Goal: Information Seeking & Learning: Learn about a topic

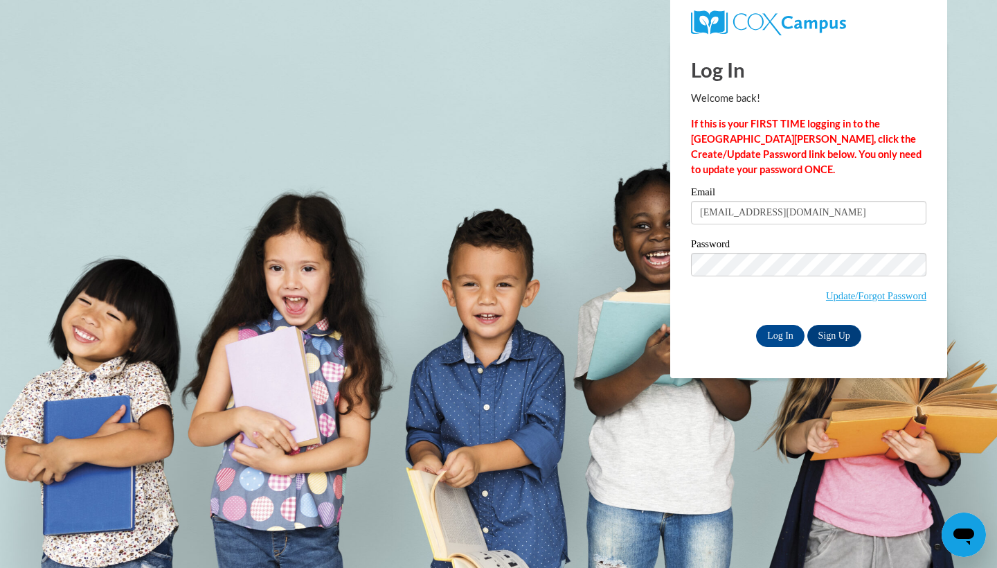
type input "mheise@wausauschools.org"
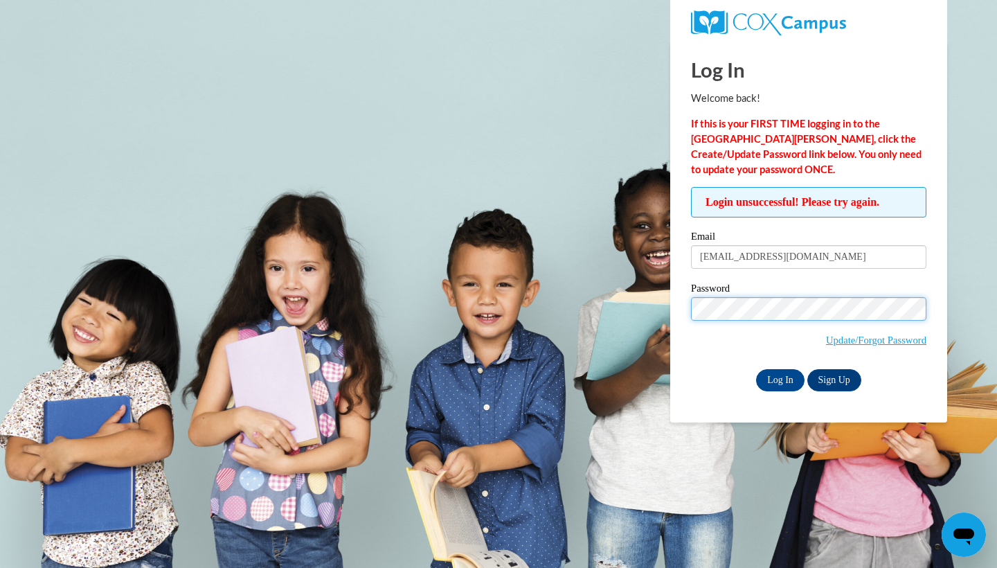
click at [779, 377] on input "Log In" at bounding box center [780, 380] width 48 height 22
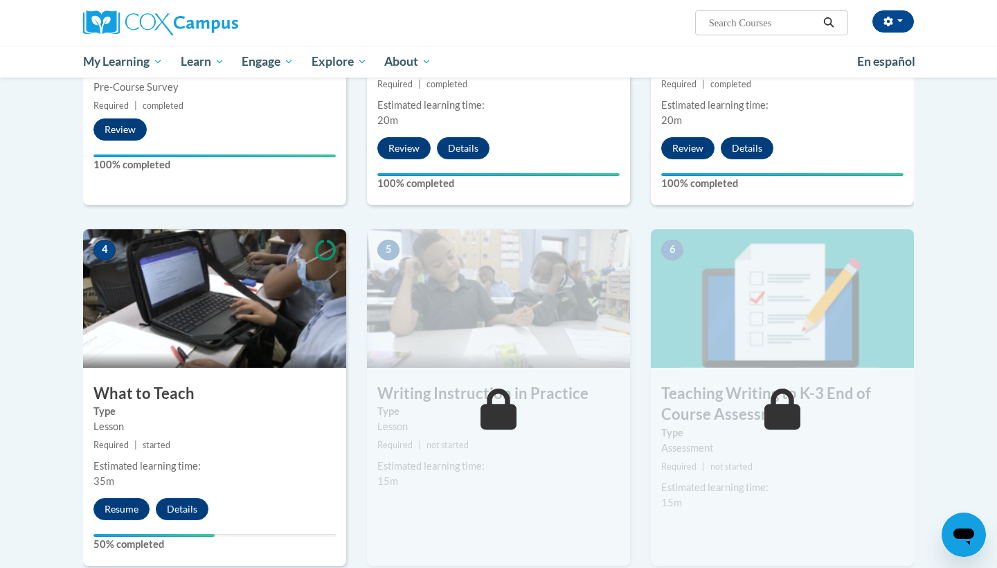
scroll to position [515, 0]
click at [109, 502] on button "Resume" at bounding box center [121, 509] width 56 height 22
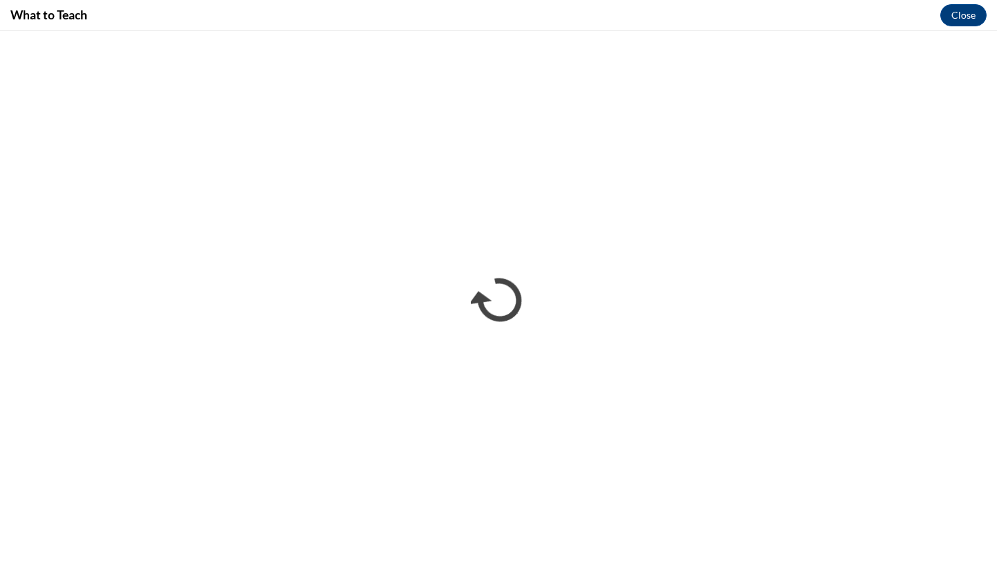
scroll to position [0, 0]
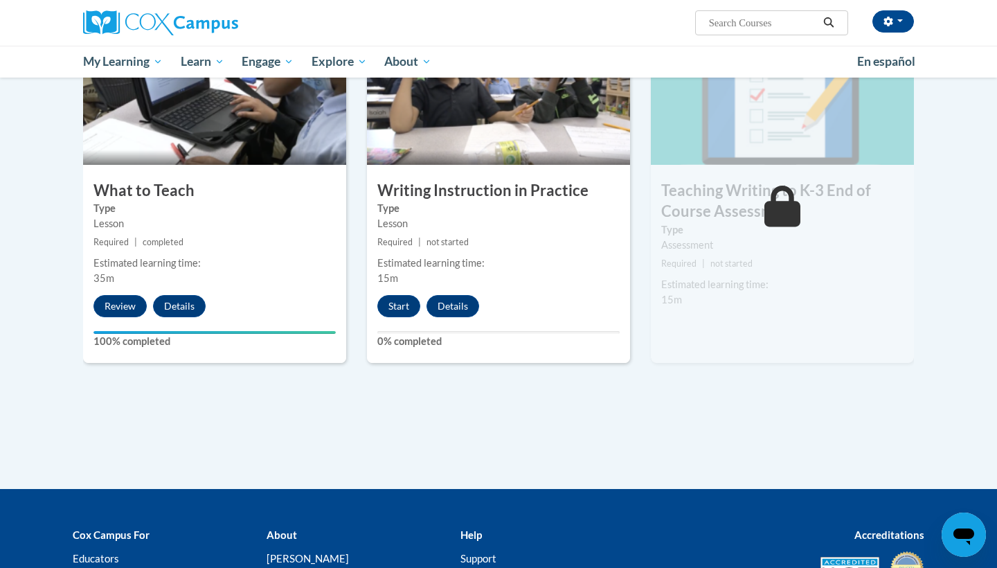
scroll to position [718, 1]
click at [398, 300] on button "Start" at bounding box center [398, 306] width 43 height 22
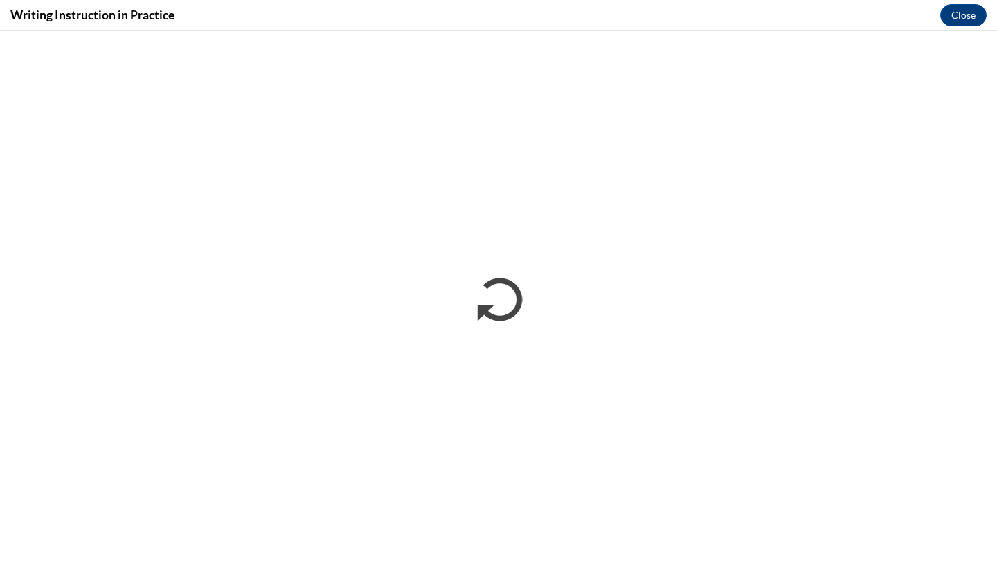
scroll to position [0, 0]
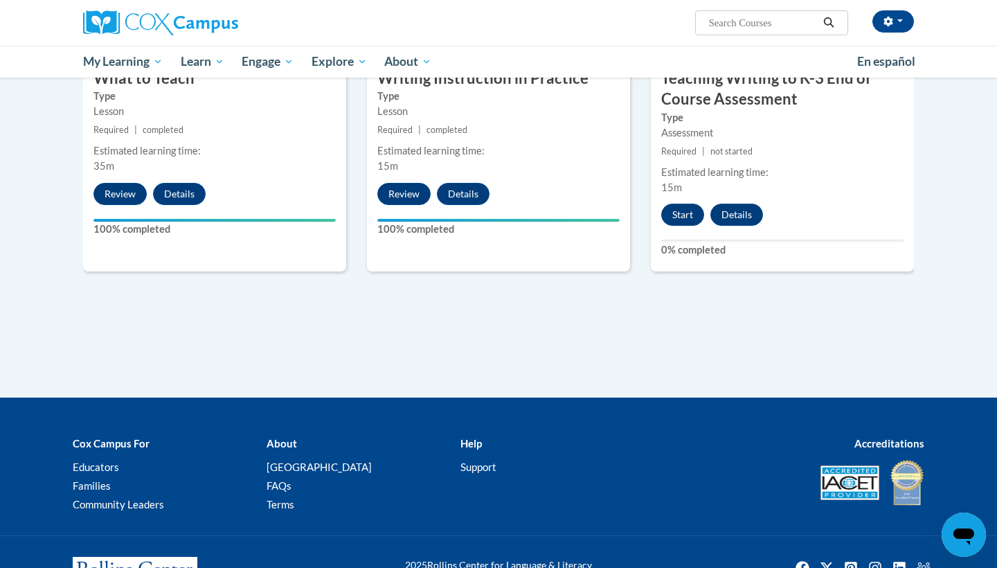
scroll to position [832, 0]
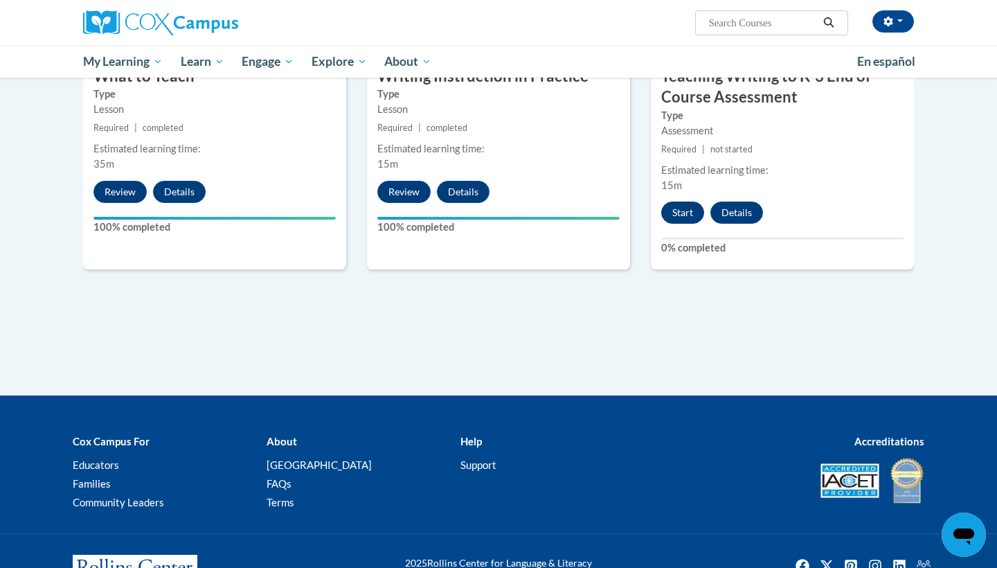
click at [693, 213] on button "Start" at bounding box center [682, 213] width 43 height 22
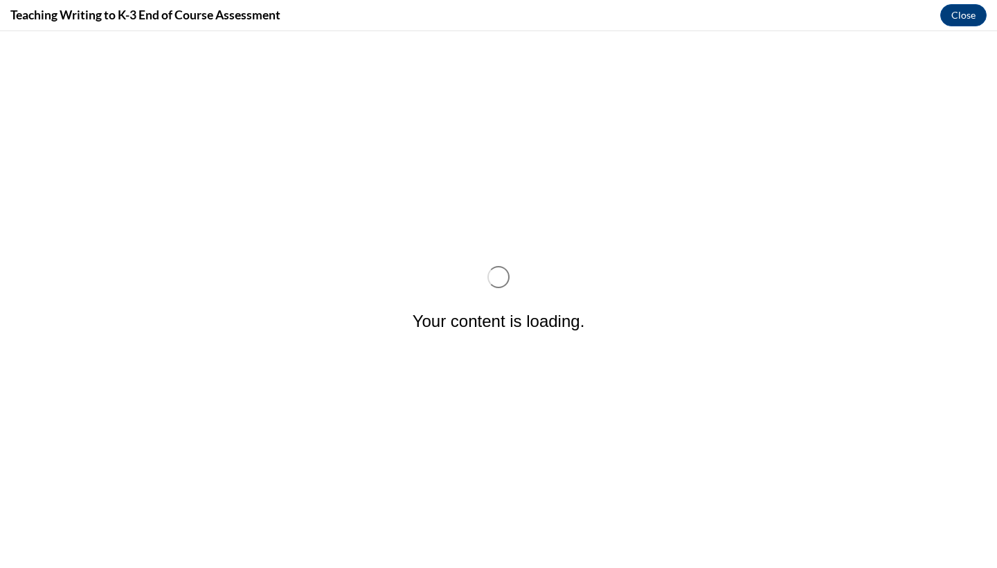
scroll to position [0, 0]
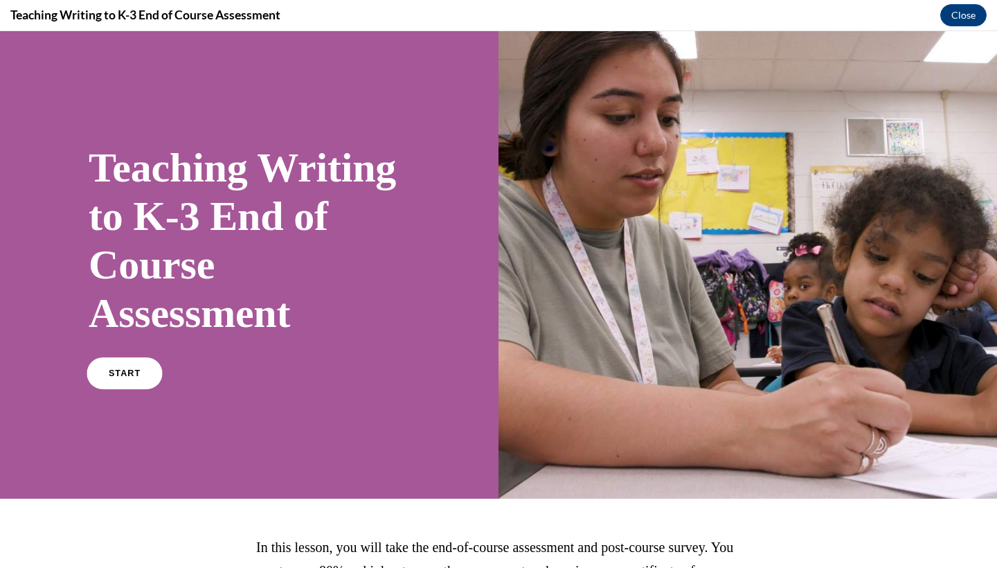
click at [107, 384] on link "START" at bounding box center [124, 373] width 75 height 32
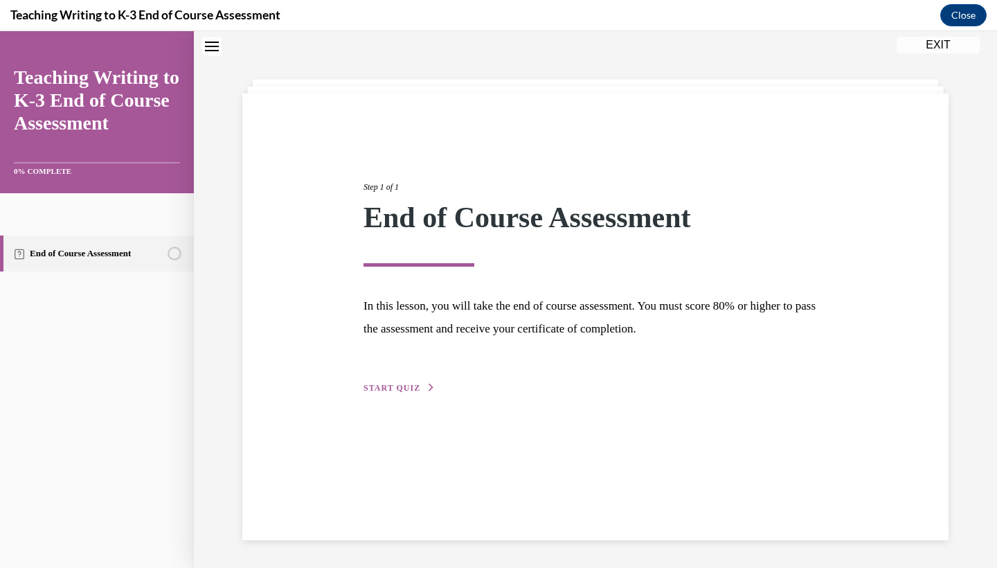
scroll to position [44, 0]
click at [396, 384] on span "START QUIZ" at bounding box center [392, 388] width 57 height 10
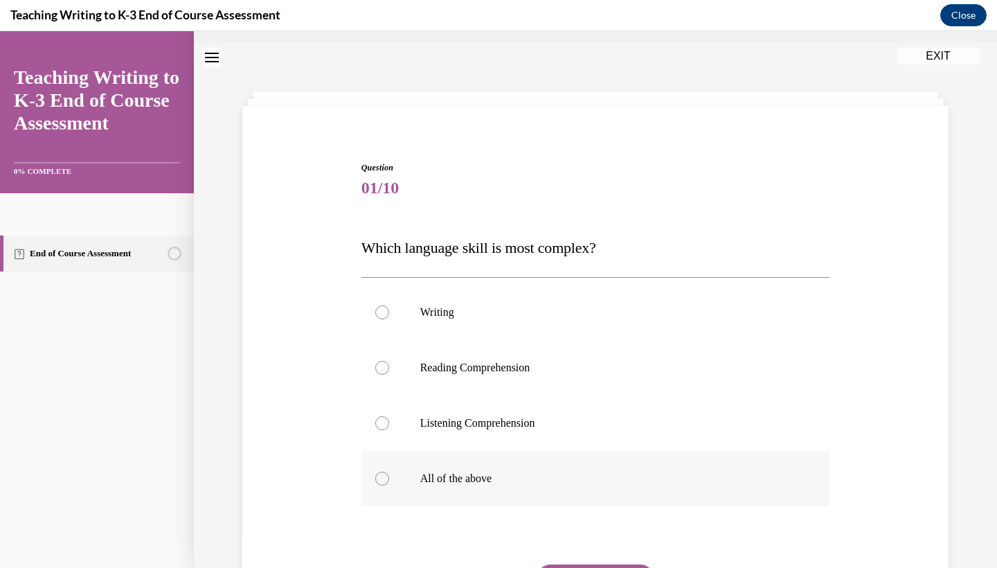
click at [389, 492] on label "All of the above" at bounding box center [596, 478] width 469 height 55
click at [389, 485] on input "All of the above" at bounding box center [382, 479] width 14 height 14
radio input "true"
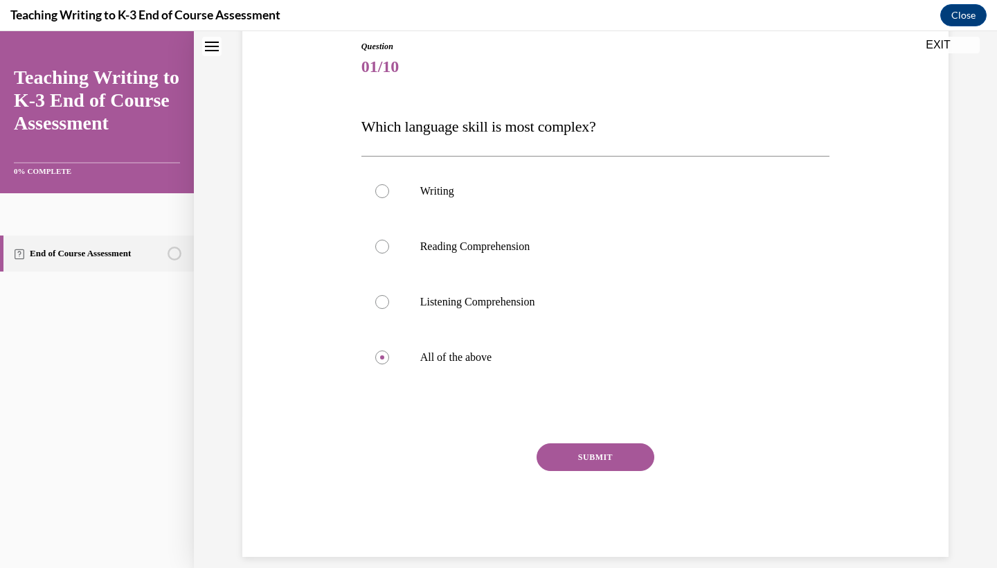
click at [559, 449] on button "SUBMIT" at bounding box center [596, 457] width 118 height 28
click at [438, 353] on p "All of the above" at bounding box center [607, 357] width 375 height 14
click at [389, 353] on input "All of the above" at bounding box center [382, 357] width 14 height 14
radio input "true"
click at [598, 456] on button "SUBMIT" at bounding box center [596, 457] width 118 height 28
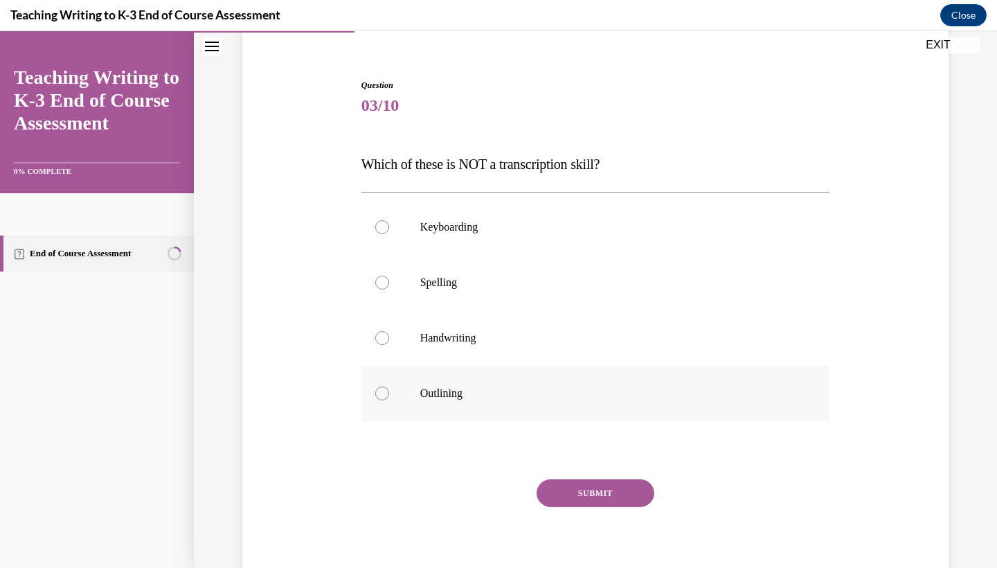
scroll to position [111, 0]
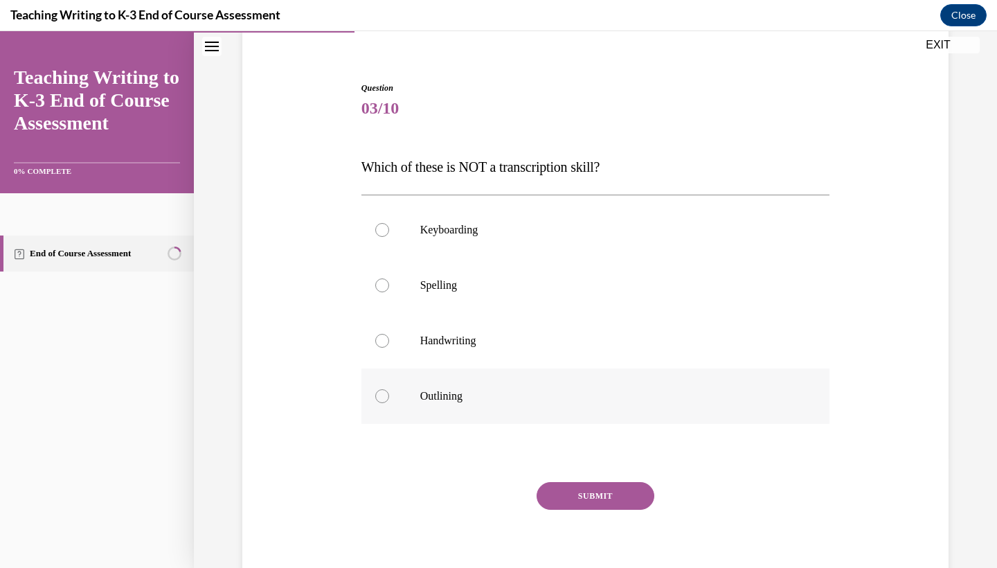
click at [485, 393] on p "Outlining" at bounding box center [607, 396] width 375 height 14
click at [389, 393] on input "Outlining" at bounding box center [382, 396] width 14 height 14
radio input "true"
click at [588, 488] on button "SUBMIT" at bounding box center [596, 496] width 118 height 28
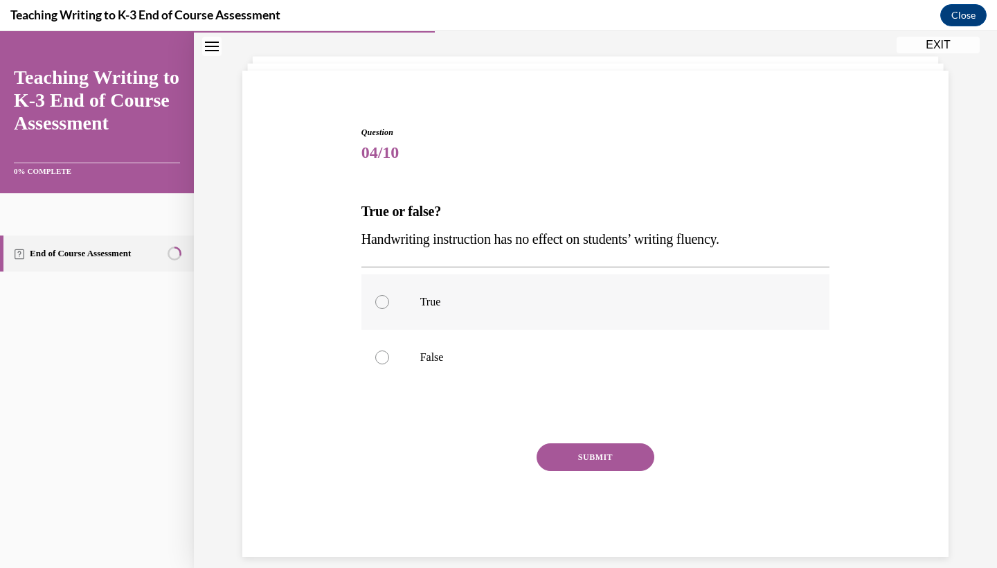
click at [438, 310] on label "True" at bounding box center [596, 301] width 469 height 55
click at [389, 309] on input "True" at bounding box center [382, 302] width 14 height 14
radio input "true"
click at [440, 319] on label "True" at bounding box center [596, 301] width 469 height 55
click at [389, 309] on input "True" at bounding box center [382, 302] width 14 height 14
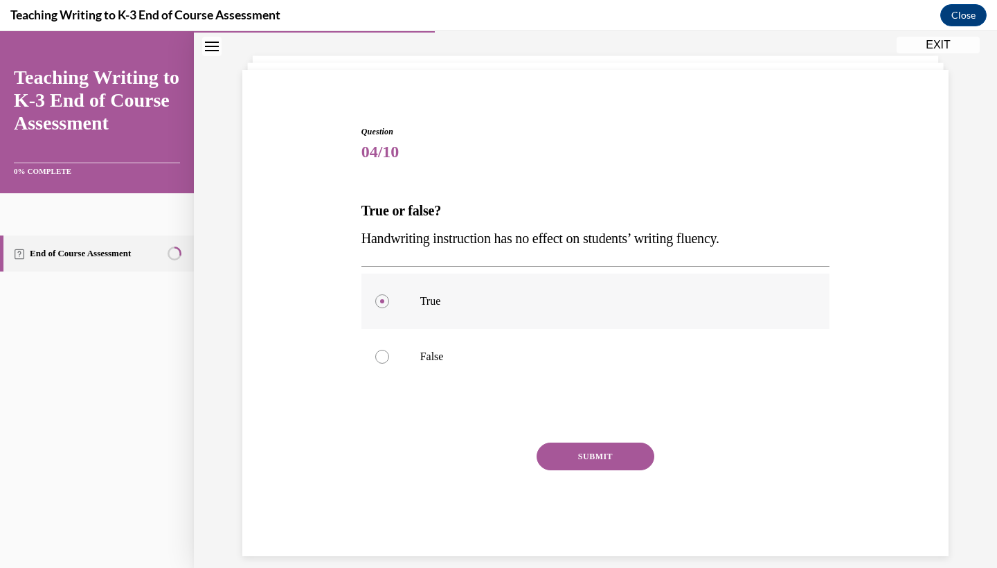
click at [385, 319] on label "True" at bounding box center [596, 301] width 469 height 55
click at [385, 308] on input "True" at bounding box center [382, 301] width 14 height 14
click at [389, 357] on div at bounding box center [382, 357] width 14 height 14
click at [389, 357] on input "False" at bounding box center [382, 357] width 14 height 14
radio input "true"
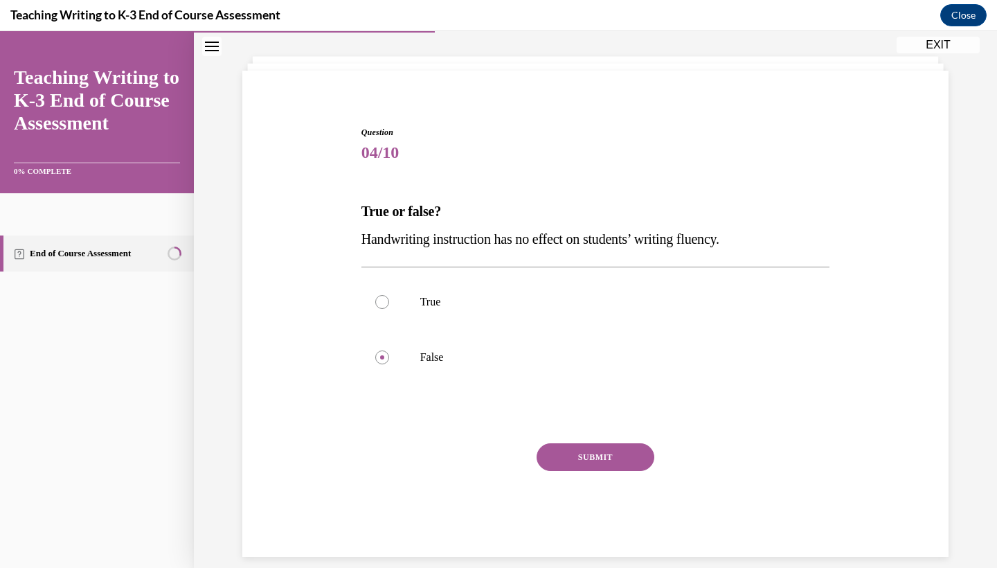
drag, startPoint x: 623, startPoint y: 454, endPoint x: 618, endPoint y: 439, distance: 16.2
click at [623, 454] on button "SUBMIT" at bounding box center [596, 457] width 118 height 28
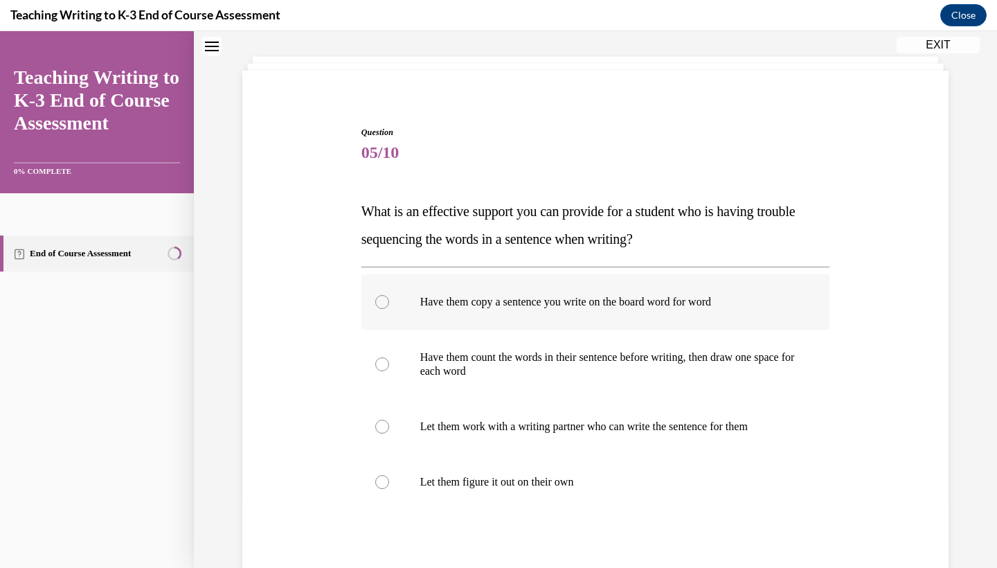
scroll to position [42, 0]
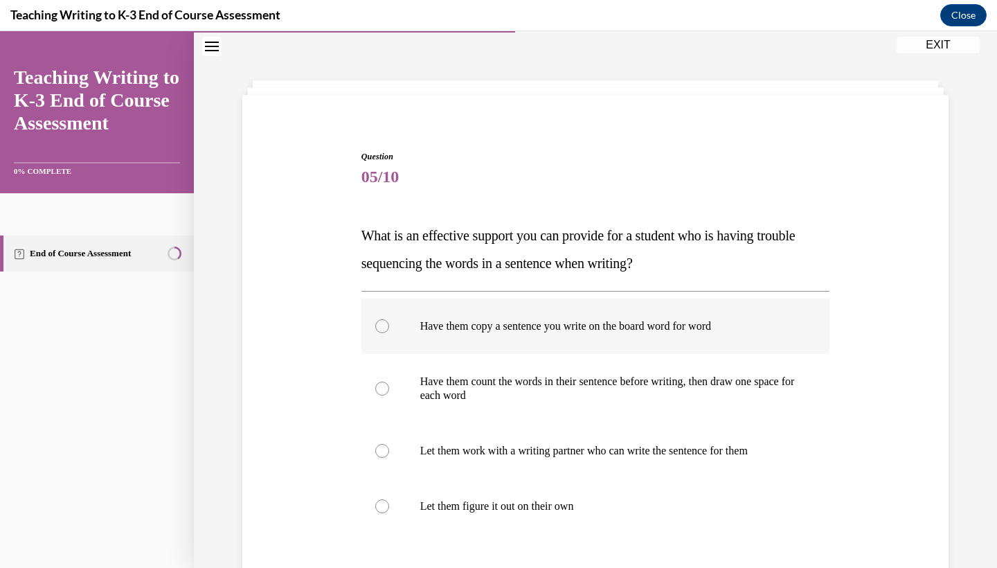
click at [416, 332] on label "Have them copy a sentence you write on the board word for word" at bounding box center [596, 326] width 469 height 55
click at [389, 332] on input "Have them copy a sentence you write on the board word for word" at bounding box center [382, 326] width 14 height 14
radio input "true"
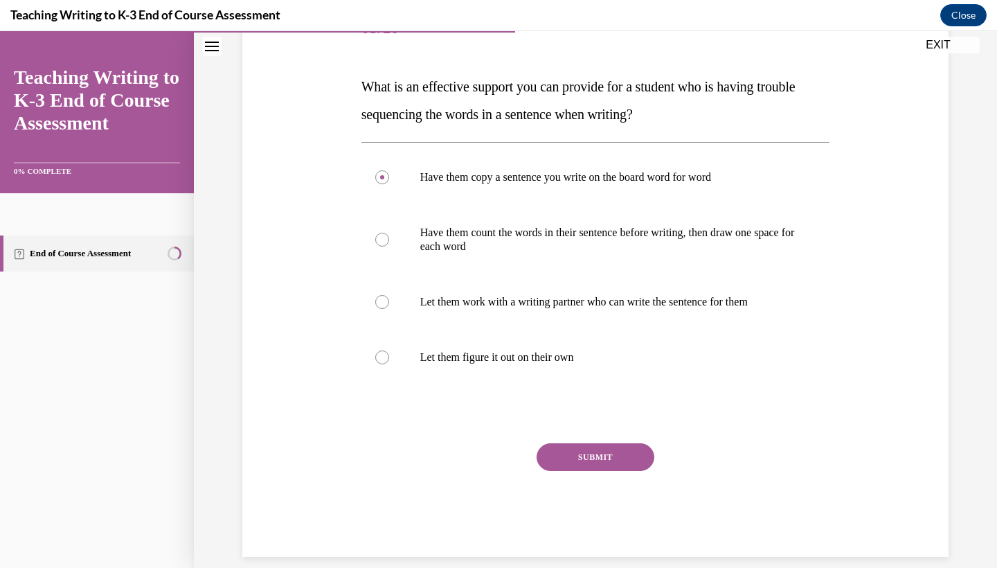
click at [579, 459] on button "SUBMIT" at bounding box center [596, 457] width 118 height 28
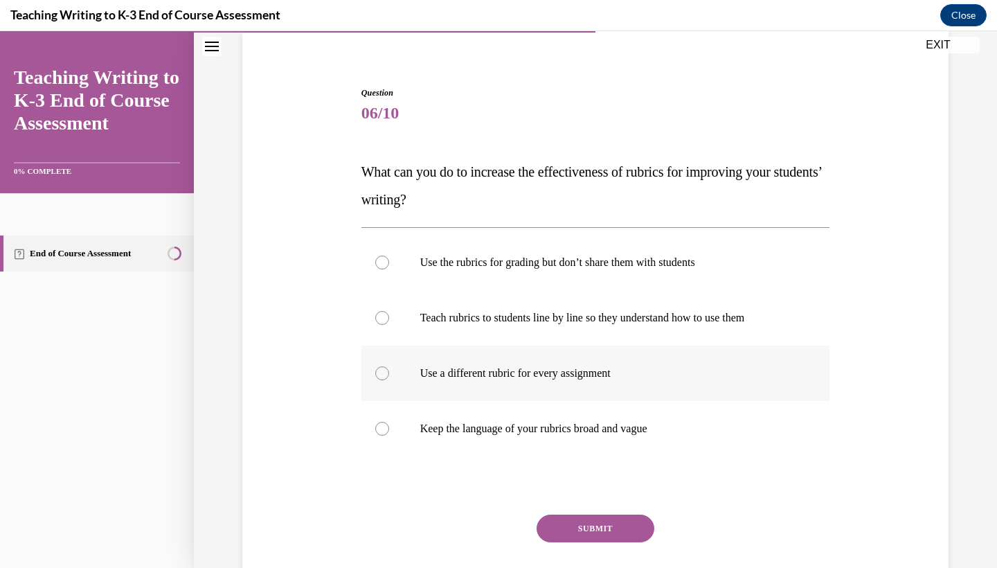
scroll to position [107, 0]
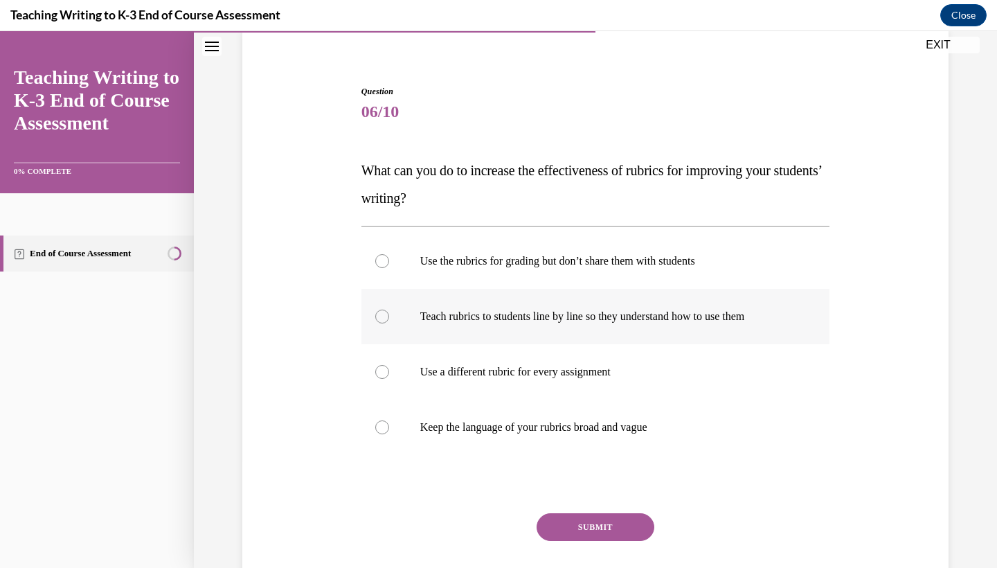
click at [571, 326] on label "Teach rubrics to students line by line so they understand how to use them" at bounding box center [596, 316] width 469 height 55
click at [389, 323] on input "Teach rubrics to students line by line so they understand how to use them" at bounding box center [382, 317] width 14 height 14
radio input "true"
click at [554, 520] on button "SUBMIT" at bounding box center [596, 527] width 118 height 28
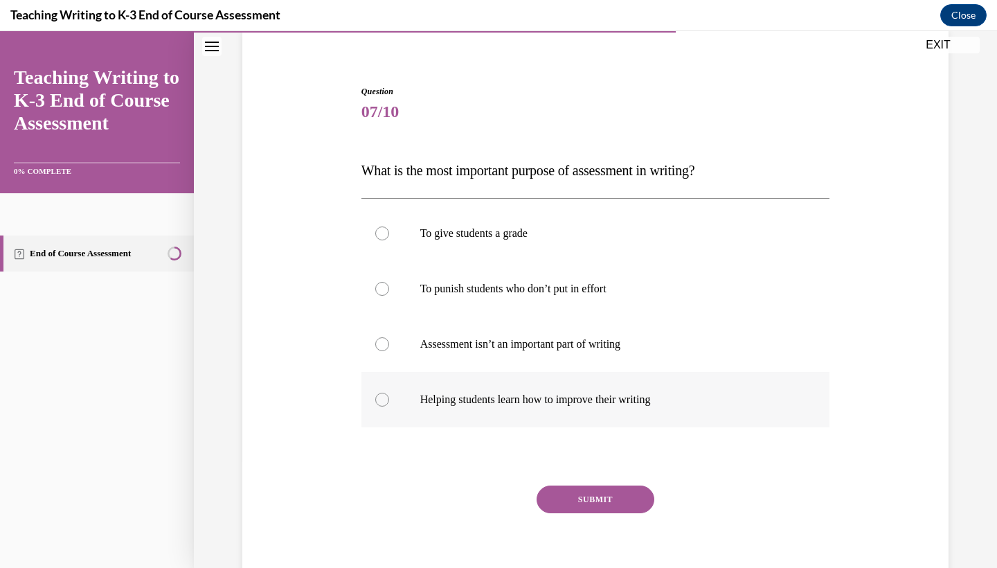
click at [540, 391] on label "Helping students learn how to improve their writing" at bounding box center [596, 399] width 469 height 55
click at [389, 393] on input "Helping students learn how to improve their writing" at bounding box center [382, 400] width 14 height 14
radio input "true"
click at [560, 495] on button "SUBMIT" at bounding box center [596, 499] width 118 height 28
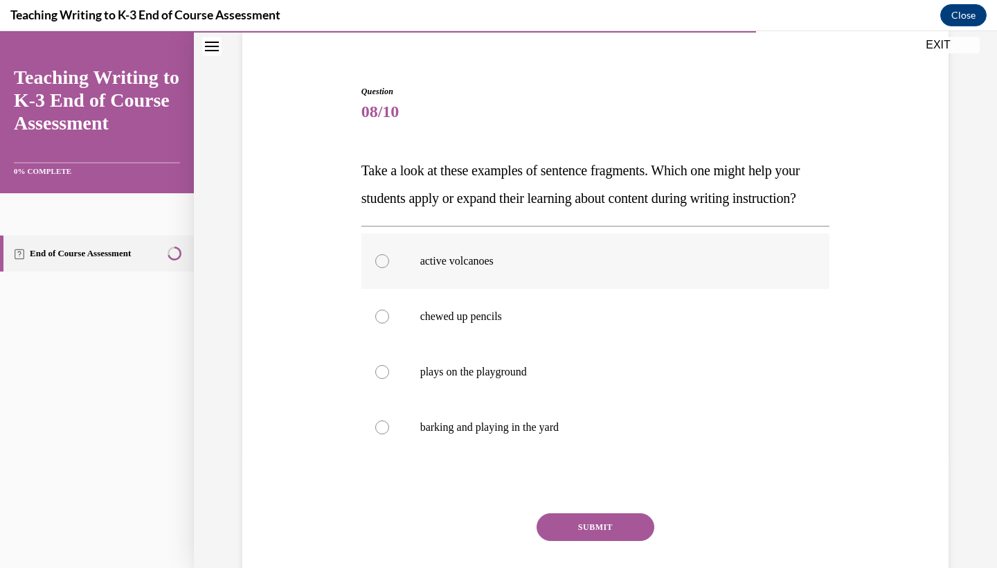
click at [549, 274] on label "active volcanoes" at bounding box center [596, 260] width 469 height 55
click at [389, 268] on input "active volcanoes" at bounding box center [382, 261] width 14 height 14
radio input "true"
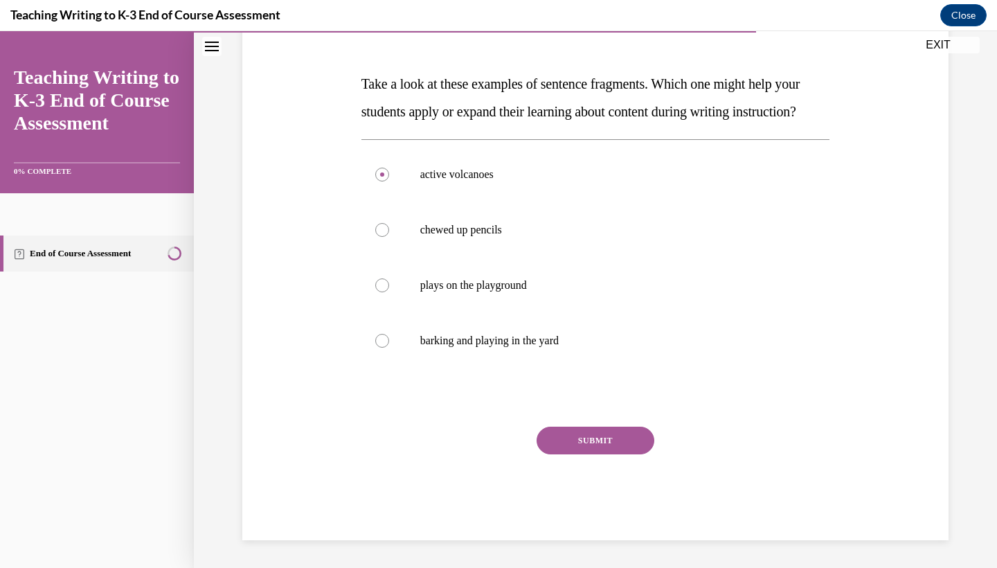
click at [621, 454] on button "SUBMIT" at bounding box center [596, 441] width 118 height 28
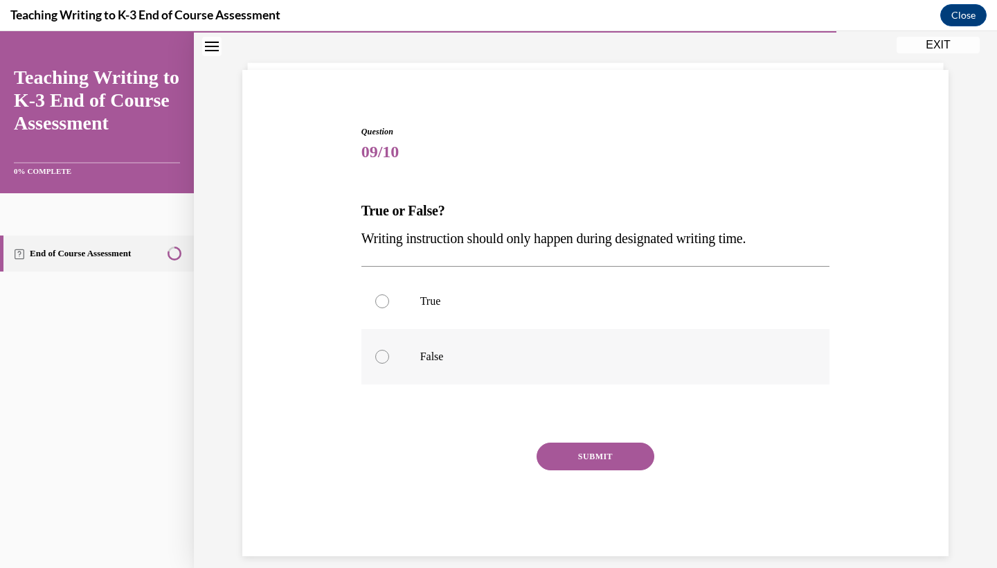
scroll to position [66, 0]
click at [497, 355] on p "False" at bounding box center [607, 357] width 375 height 14
click at [389, 355] on input "False" at bounding box center [382, 357] width 14 height 14
radio input "true"
click at [551, 455] on button "SUBMIT" at bounding box center [596, 457] width 118 height 28
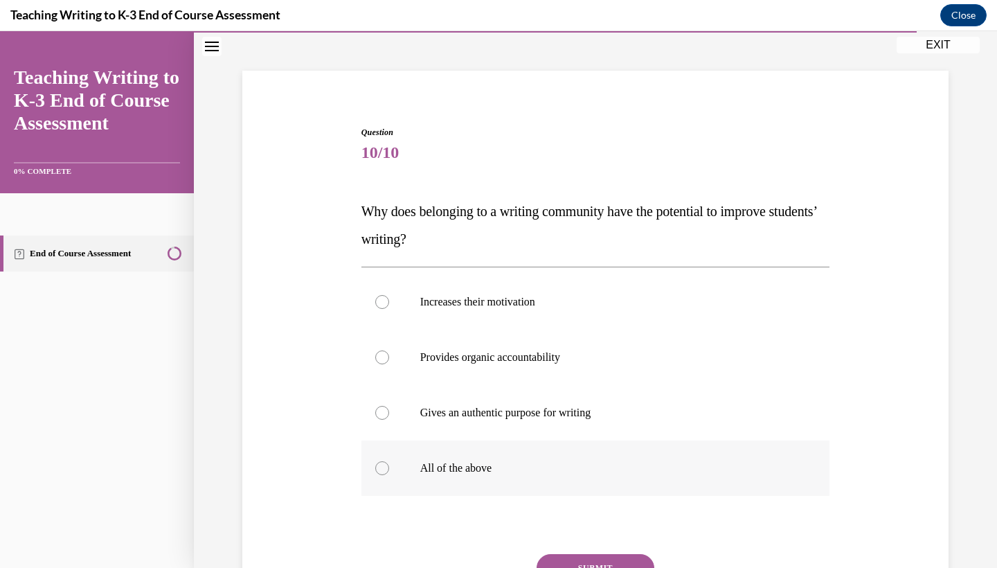
click at [393, 474] on label "All of the above" at bounding box center [596, 467] width 469 height 55
click at [389, 474] on input "All of the above" at bounding box center [382, 468] width 14 height 14
radio input "true"
click at [569, 560] on button "SUBMIT" at bounding box center [596, 568] width 118 height 28
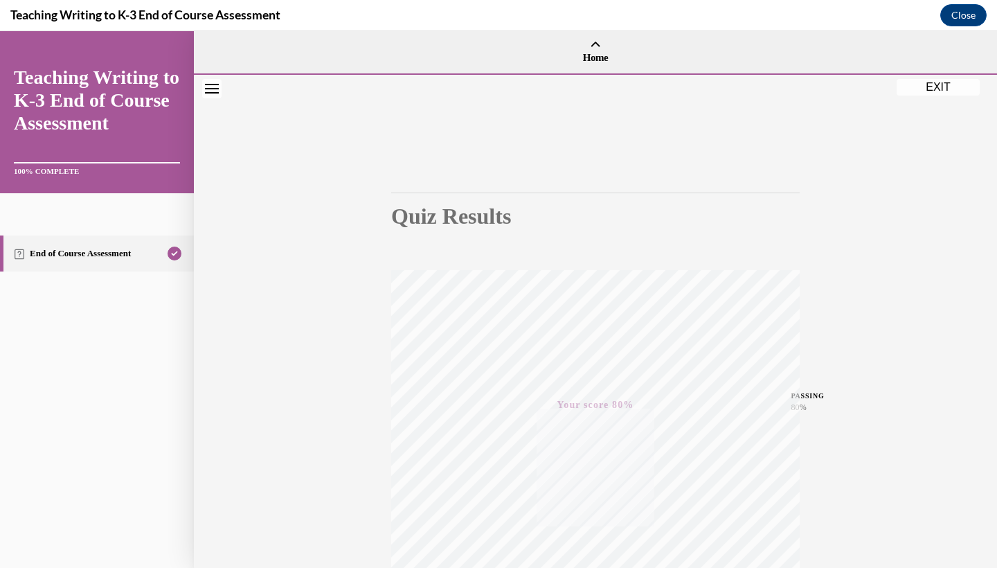
scroll to position [0, 0]
click at [941, 92] on button "EXIT" at bounding box center [938, 87] width 83 height 17
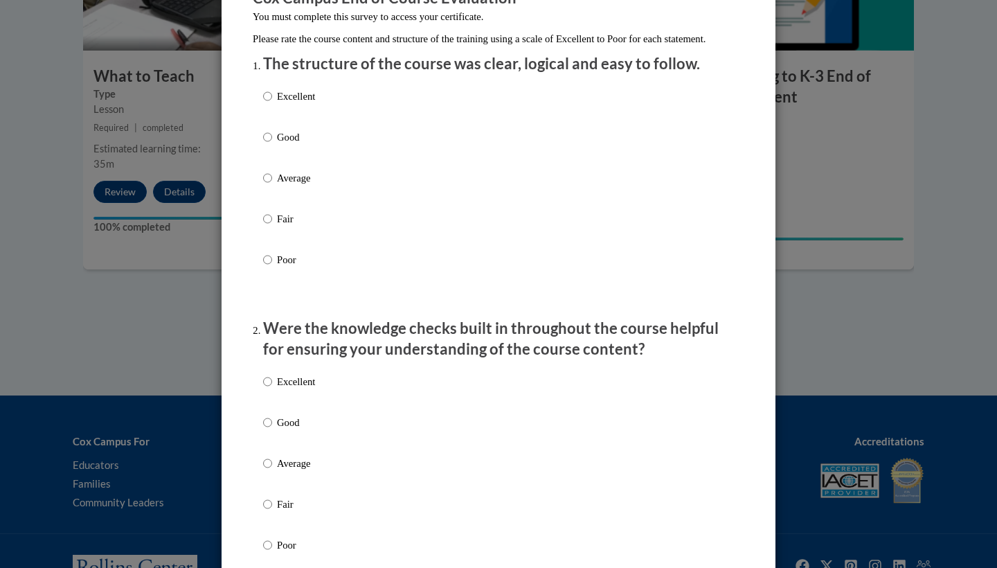
scroll to position [142, 0]
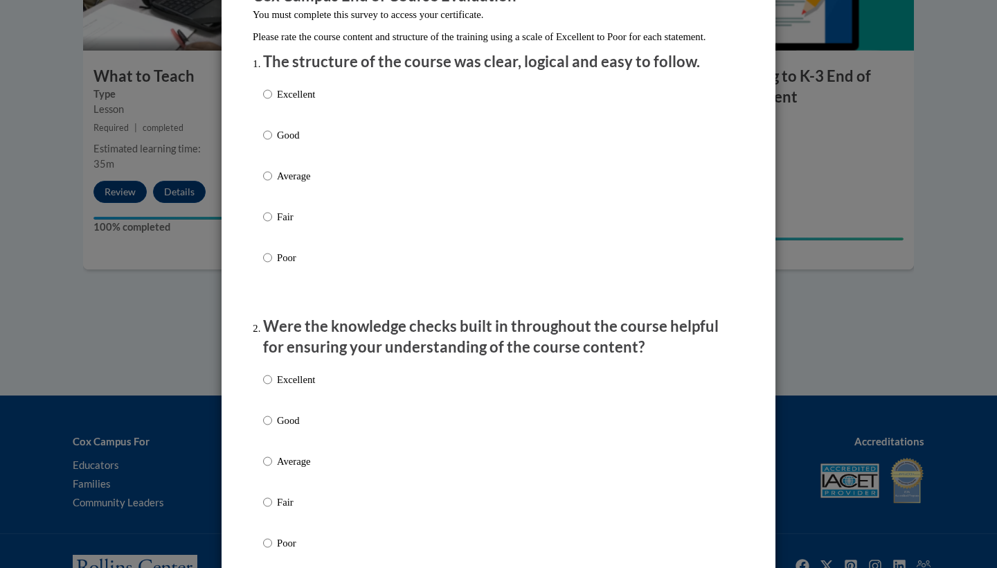
click at [270, 143] on input "Good" at bounding box center [267, 134] width 9 height 15
radio input "true"
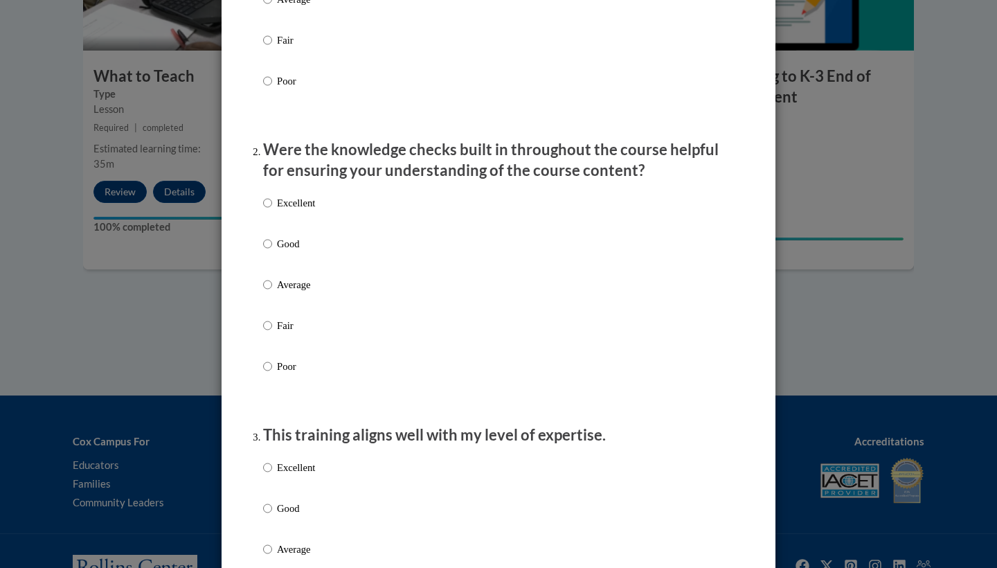
scroll to position [328, 0]
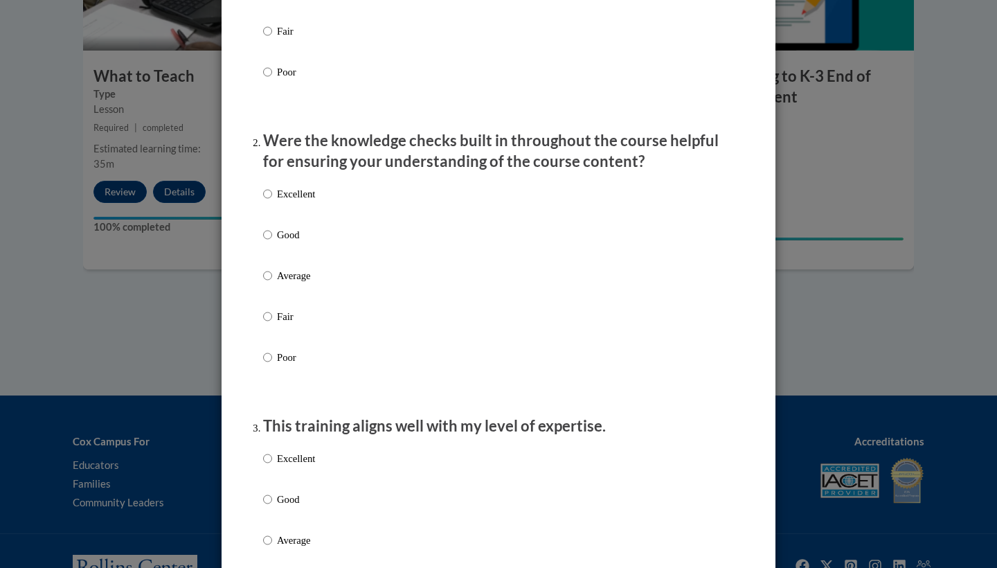
drag, startPoint x: 263, startPoint y: 286, endPoint x: 286, endPoint y: 284, distance: 22.9
click at [264, 283] on input "Average" at bounding box center [267, 275] width 9 height 15
radio input "true"
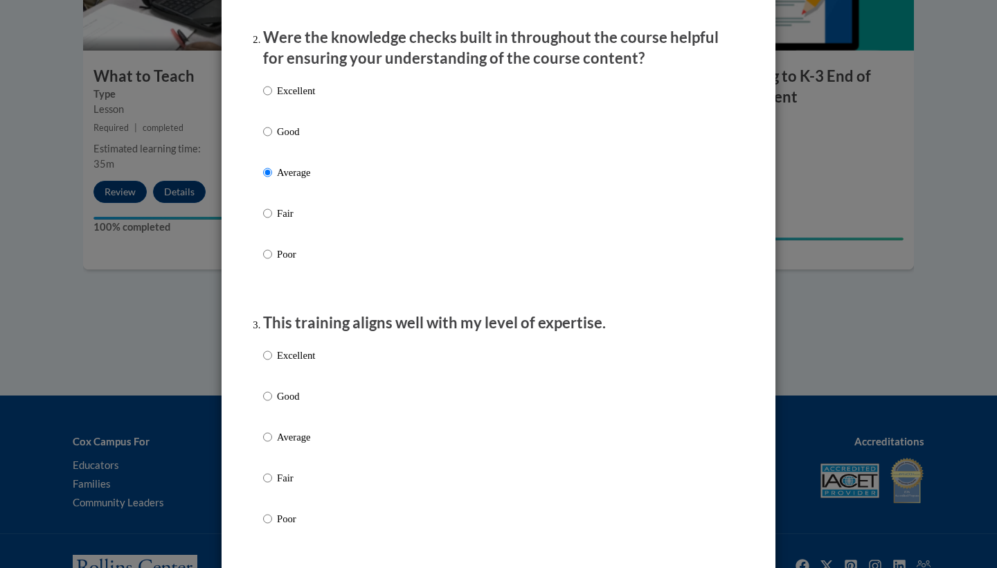
scroll to position [437, 0]
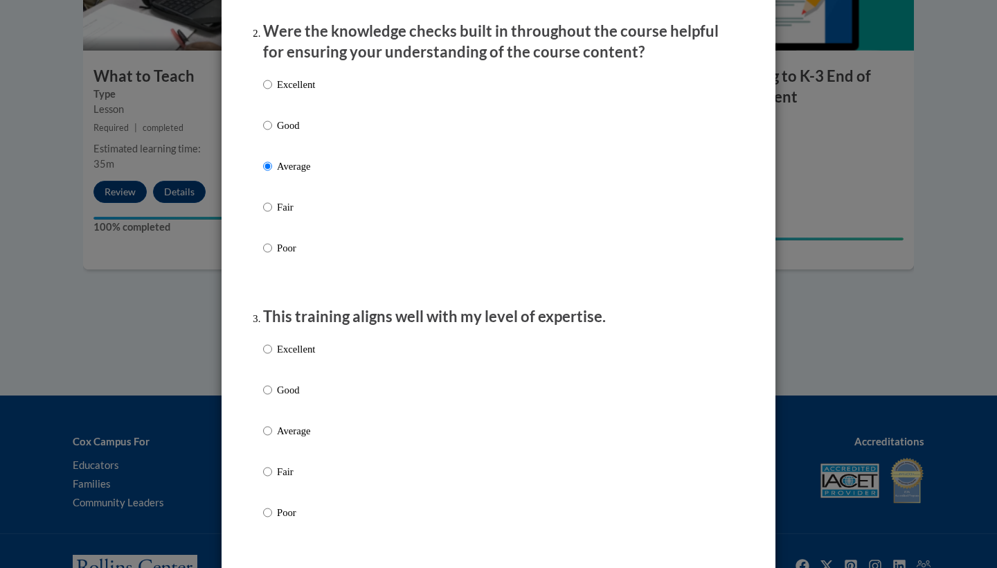
click at [277, 398] on p "Good" at bounding box center [296, 389] width 38 height 15
click at [272, 398] on input "Good" at bounding box center [267, 389] width 9 height 15
radio input "true"
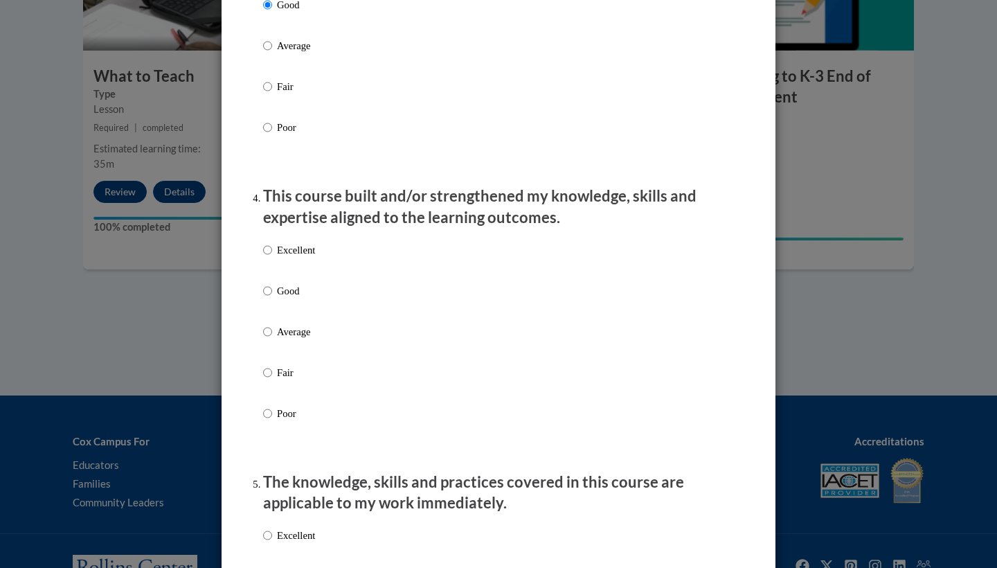
scroll to position [823, 0]
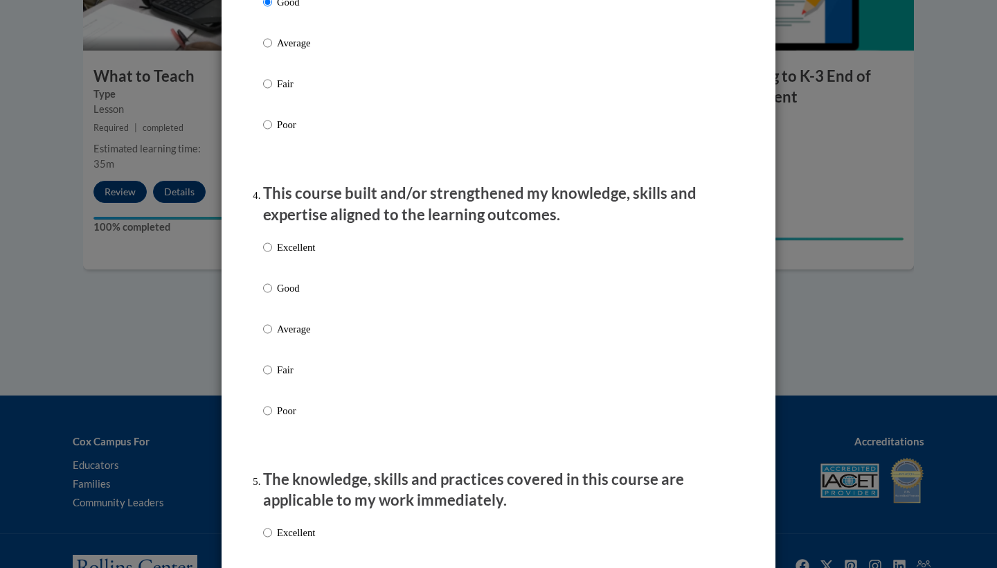
click at [263, 337] on input "Average" at bounding box center [267, 328] width 9 height 15
radio input "true"
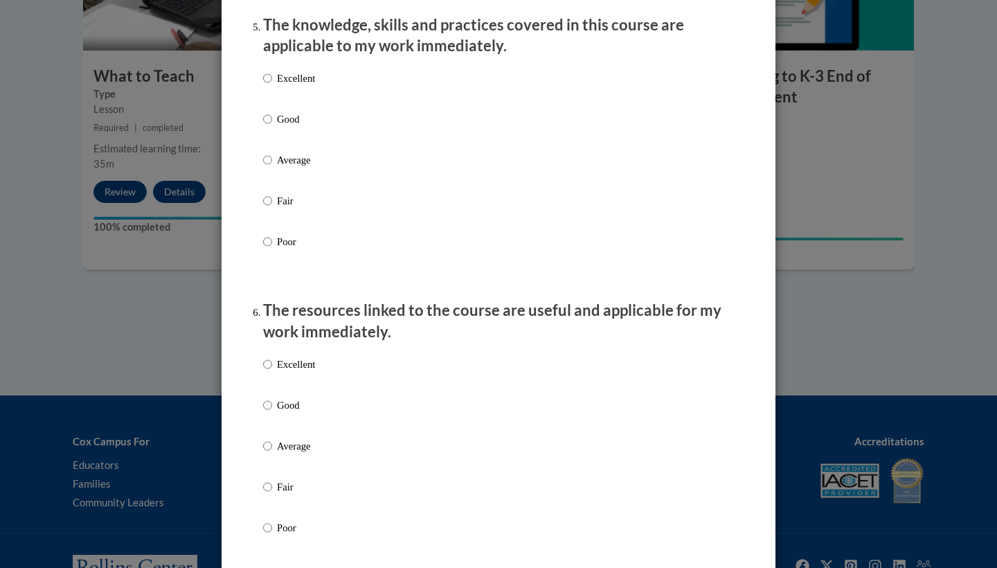
scroll to position [1273, 0]
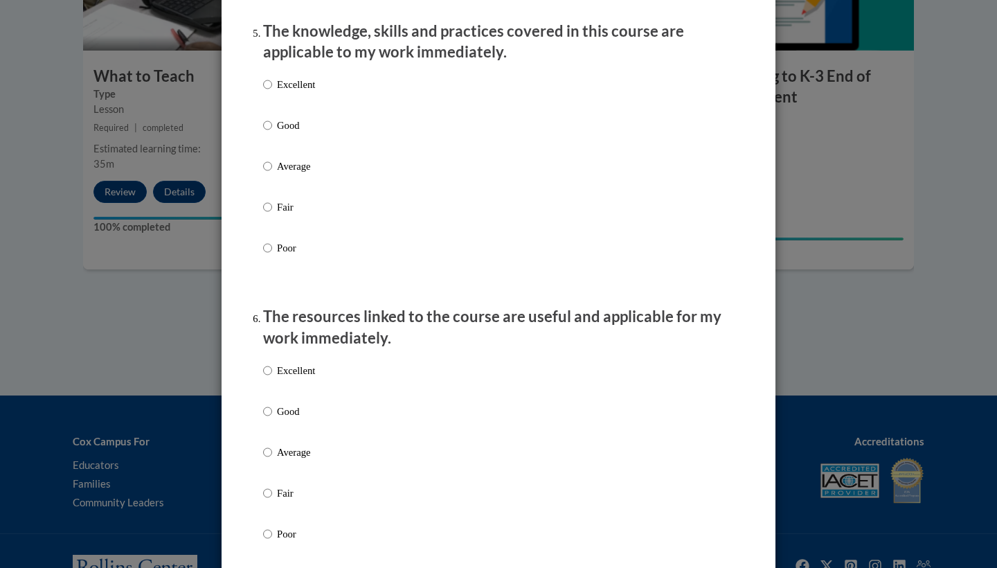
click at [266, 130] on input "Good" at bounding box center [267, 125] width 9 height 15
radio input "true"
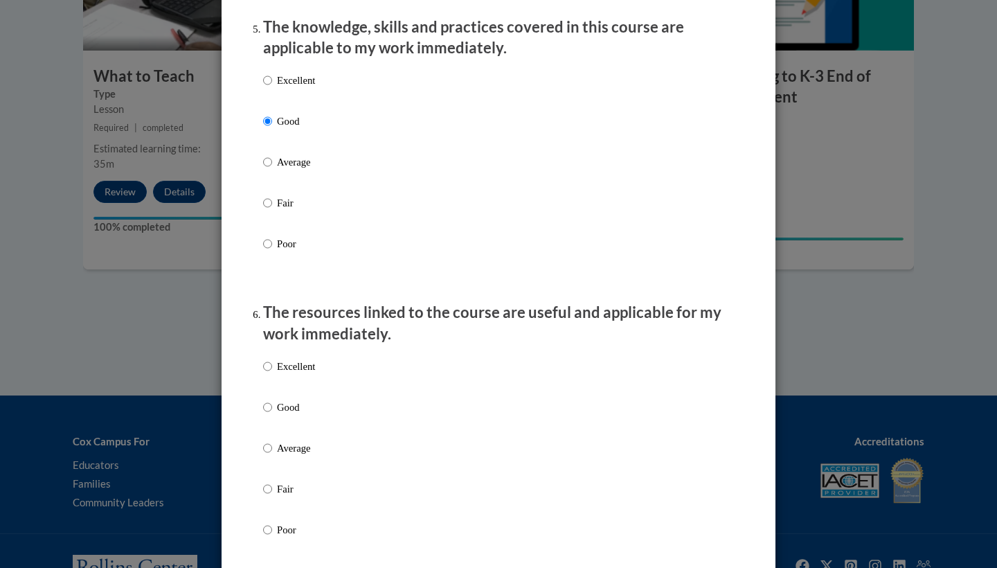
scroll to position [1280, 0]
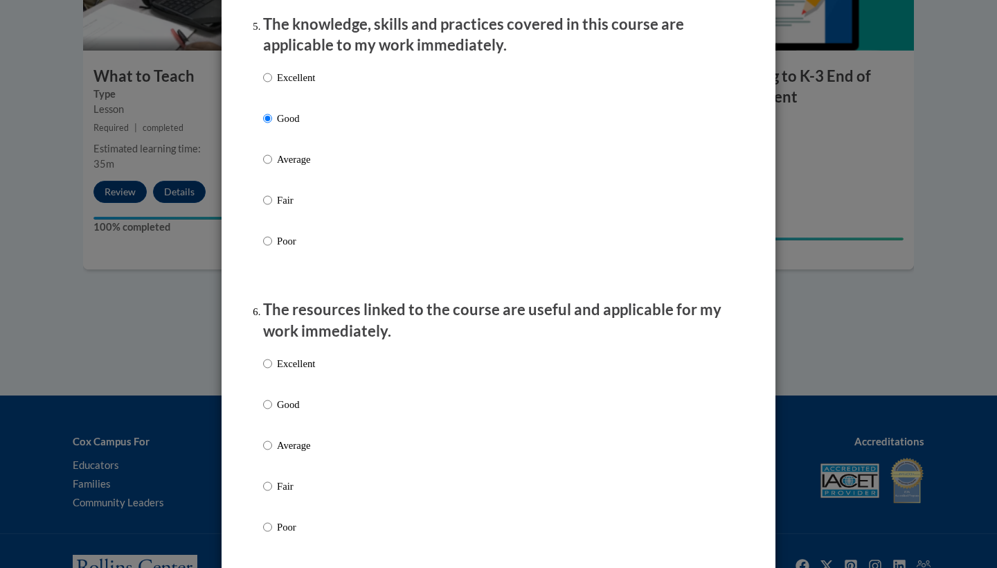
click at [261, 455] on ol "The structure of the course was clear, logical and easy to follow. Excellent Go…" at bounding box center [499, 229] width 492 height 2633
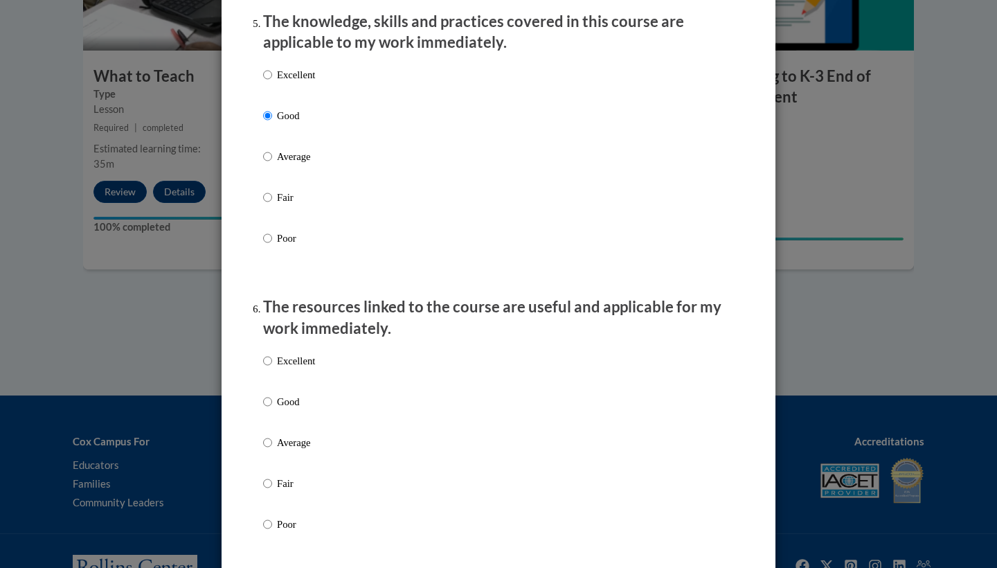
click at [270, 447] on input "Average" at bounding box center [267, 442] width 9 height 15
radio input "true"
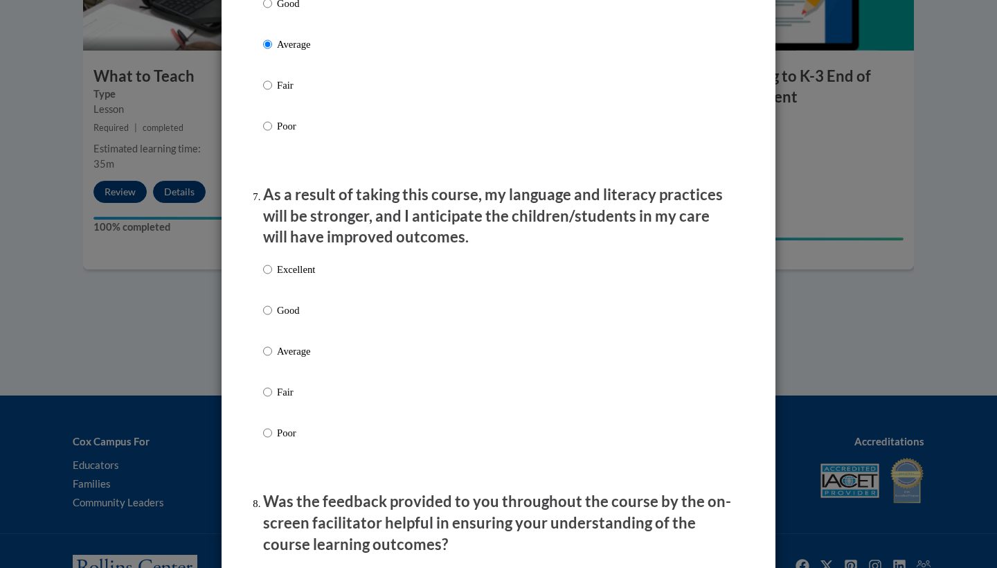
scroll to position [1682, 0]
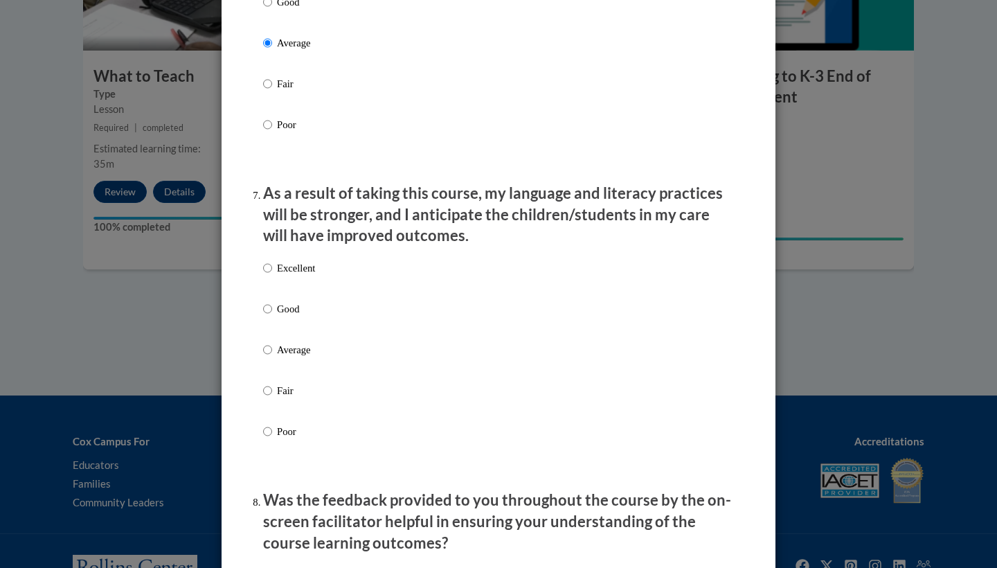
click at [263, 316] on input "Good" at bounding box center [267, 308] width 9 height 15
radio input "true"
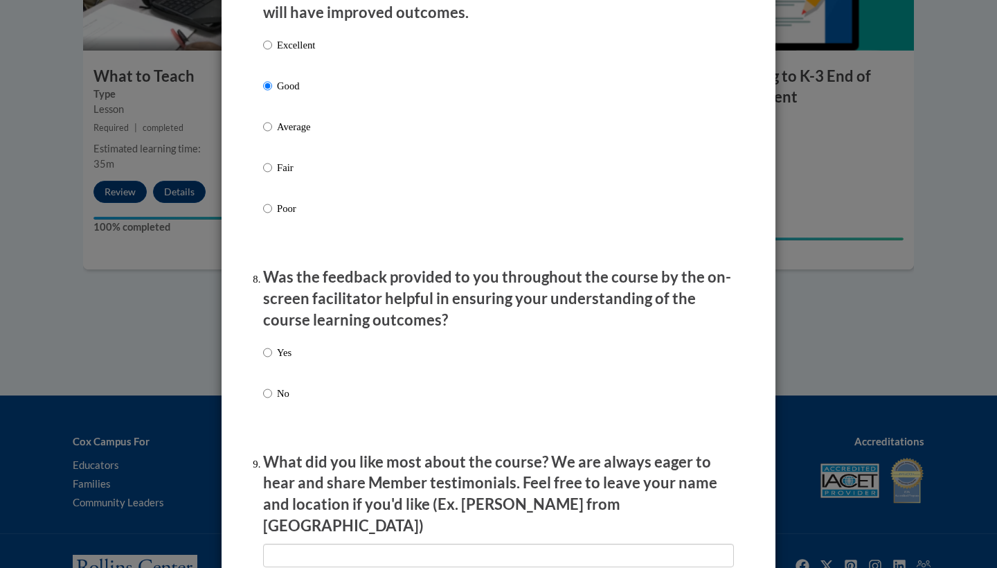
scroll to position [1917, 0]
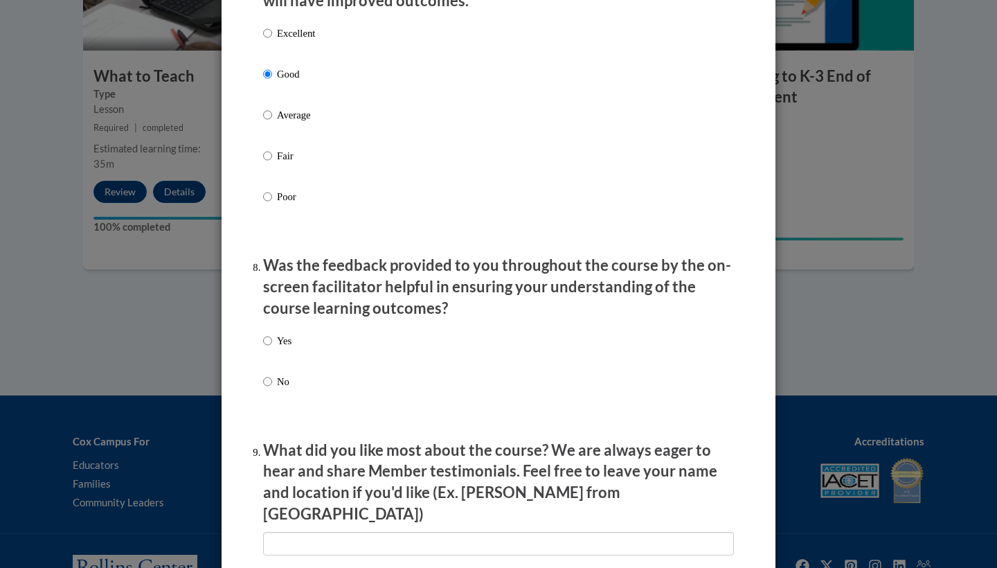
click at [280, 346] on p "Yes" at bounding box center [284, 340] width 15 height 15
click at [272, 346] on input "Yes" at bounding box center [267, 340] width 9 height 15
radio input "true"
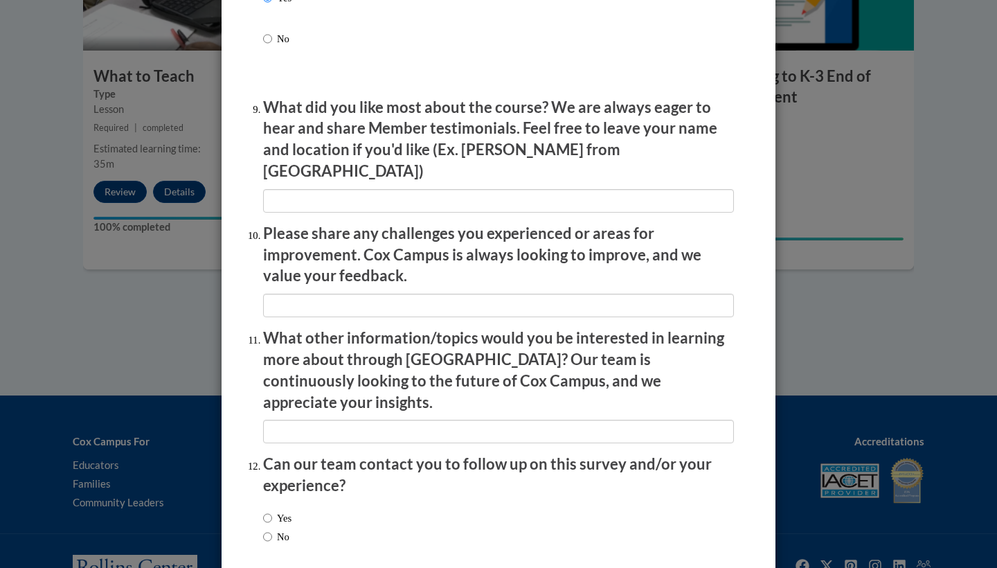
scroll to position [2265, 0]
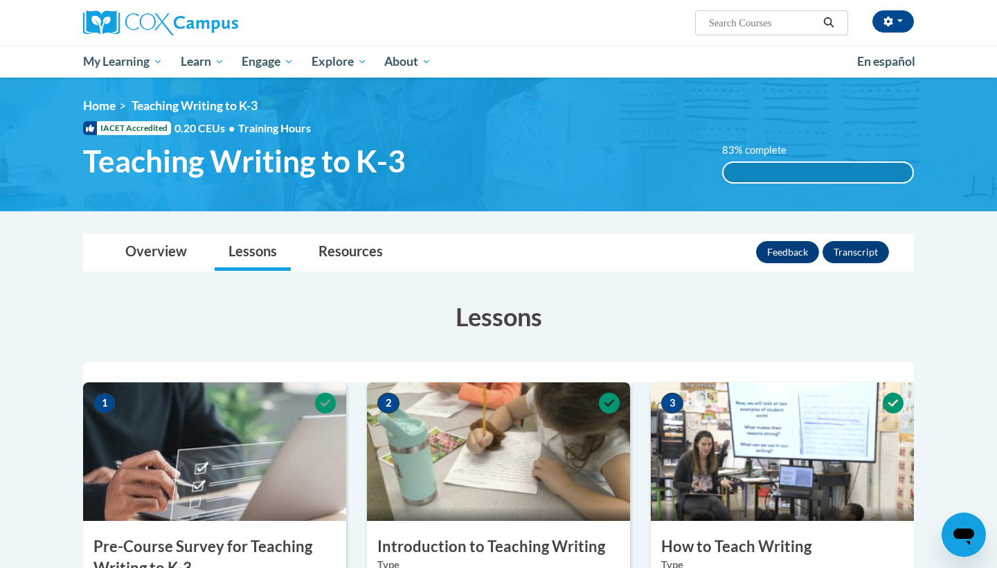
scroll to position [0, 0]
